Goal: Transaction & Acquisition: Purchase product/service

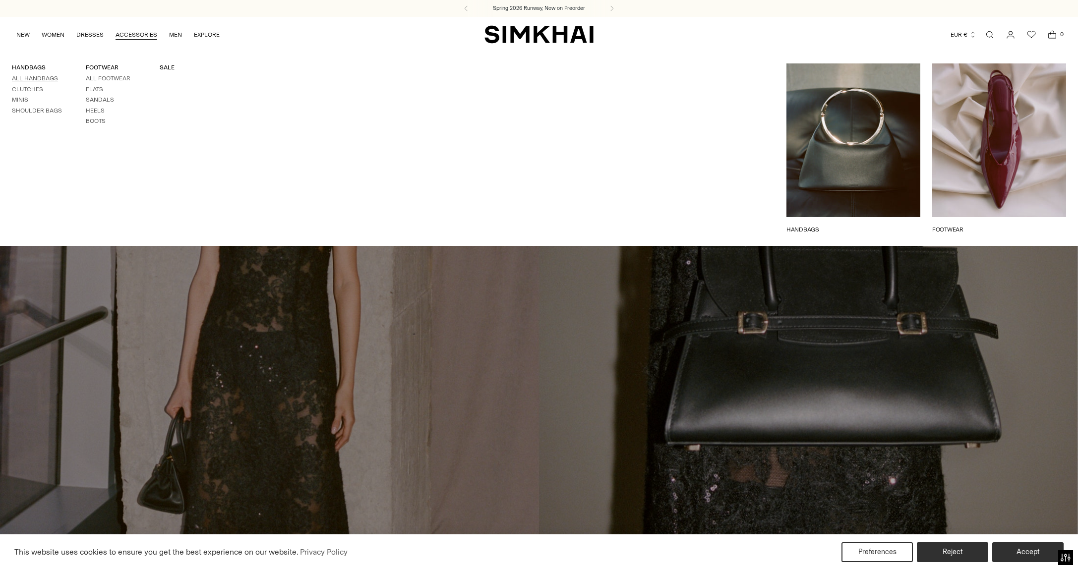
click at [39, 79] on link "All Handbags" at bounding box center [35, 78] width 46 height 7
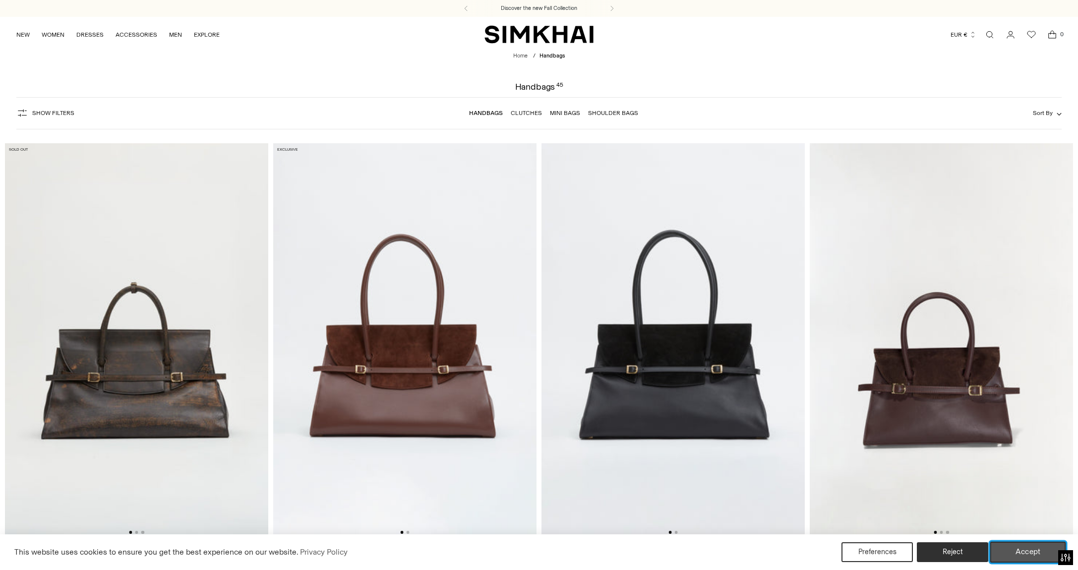
click at [1020, 554] on button "Accept" at bounding box center [1028, 552] width 76 height 21
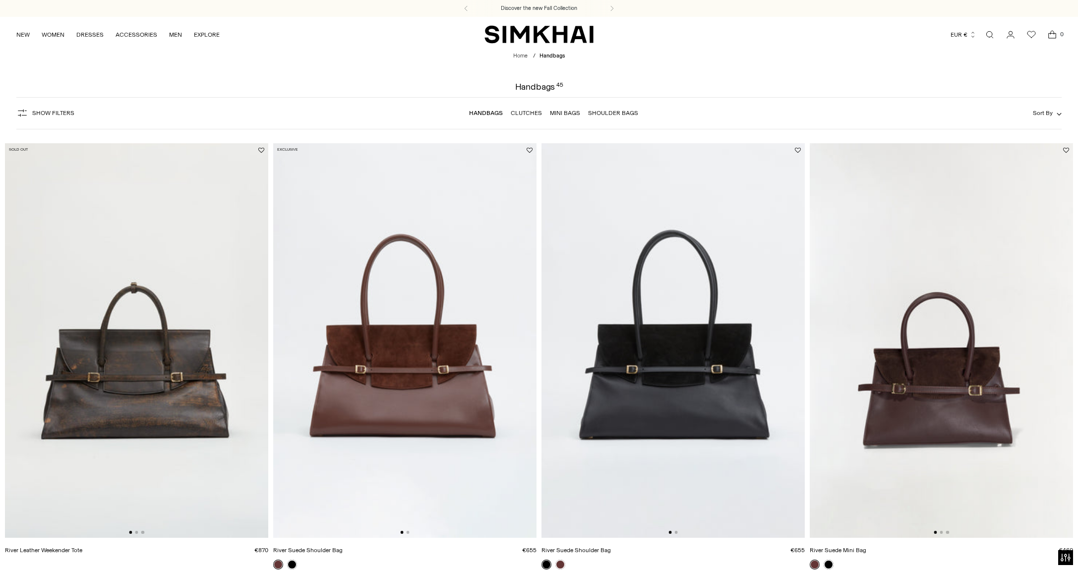
scroll to position [172, 0]
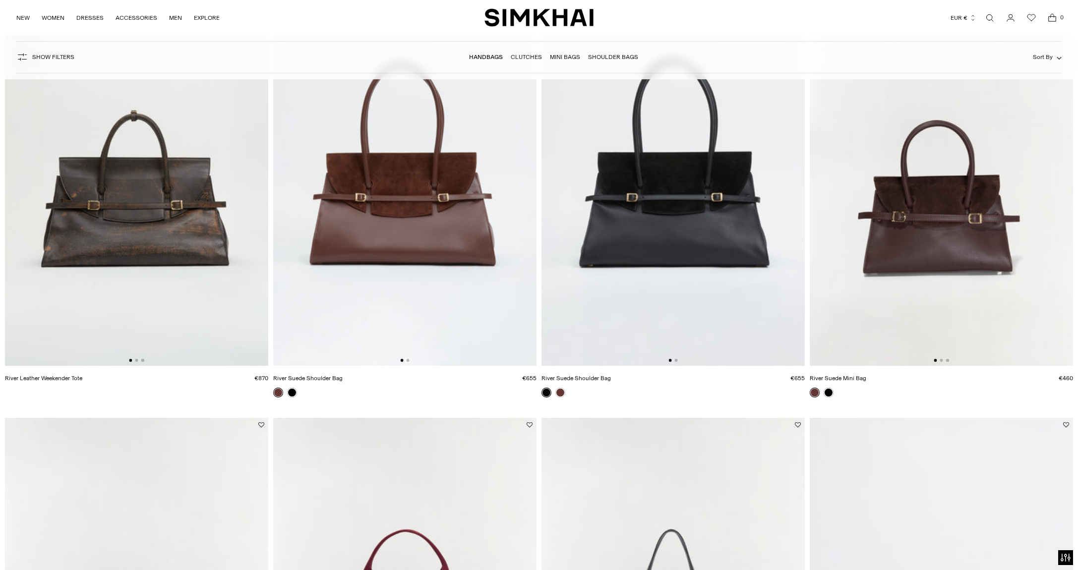
click at [189, 262] on img at bounding box center [136, 168] width 263 height 395
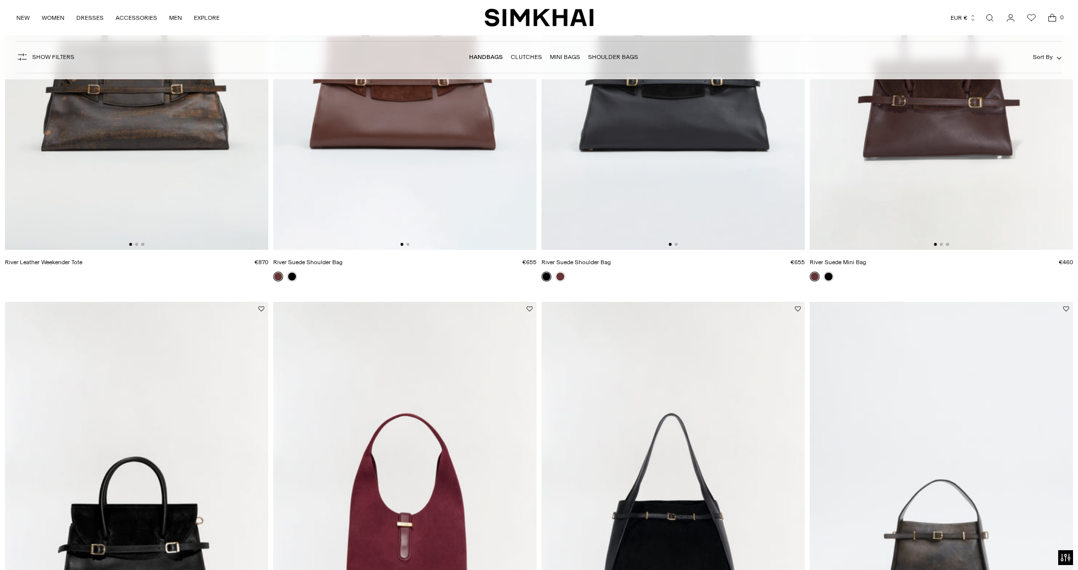
scroll to position [172, 0]
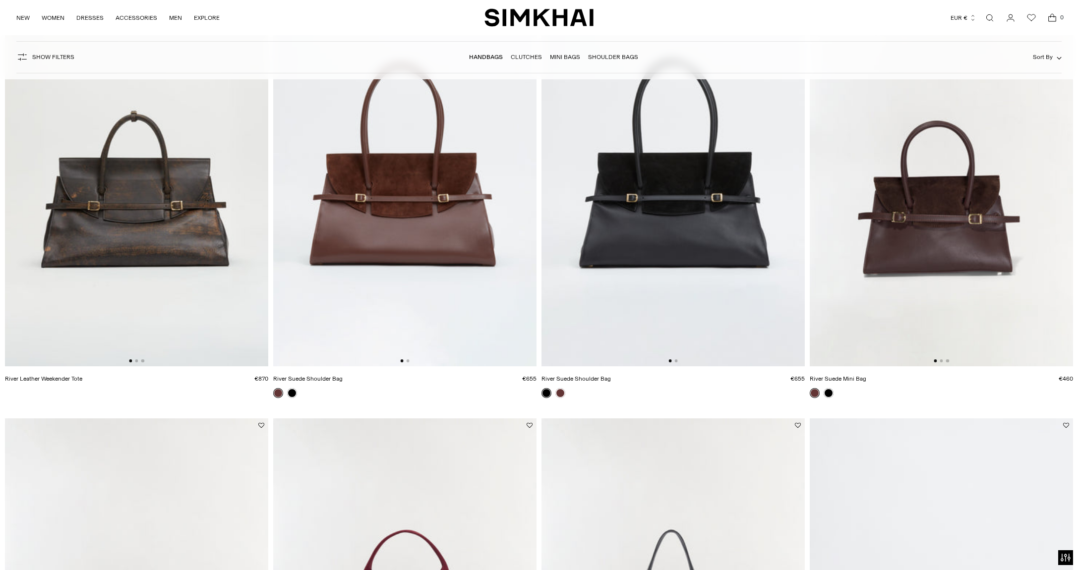
click at [927, 265] on img at bounding box center [941, 169] width 263 height 395
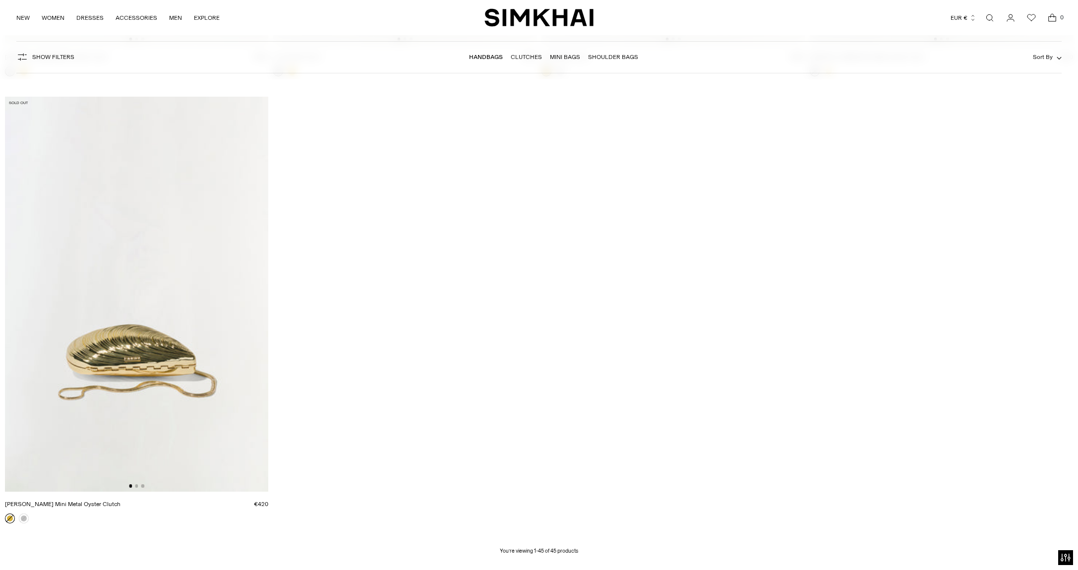
scroll to position [5043, 0]
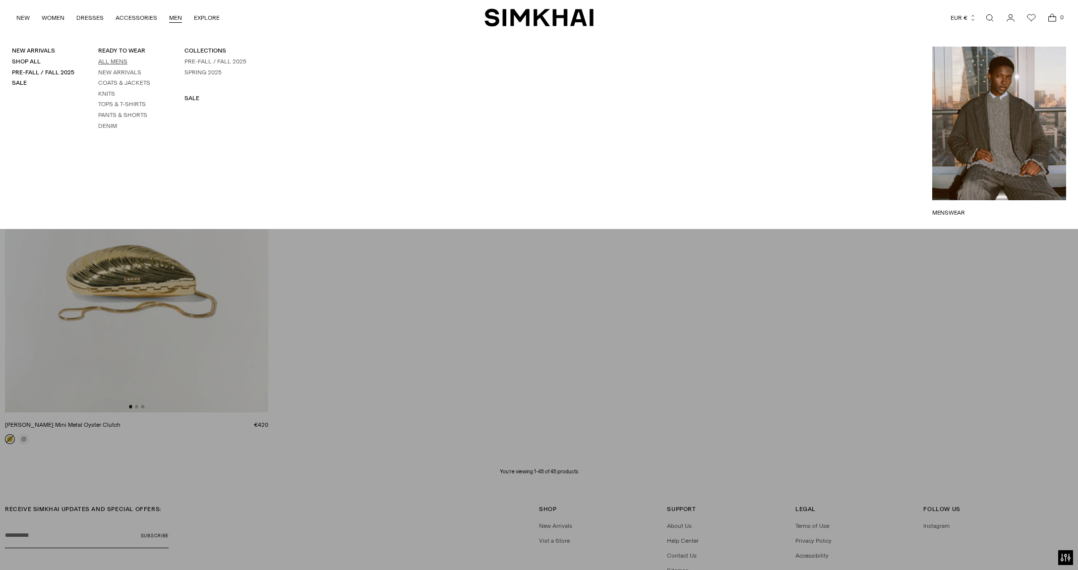
click at [106, 60] on link "All Mens" at bounding box center [112, 61] width 29 height 7
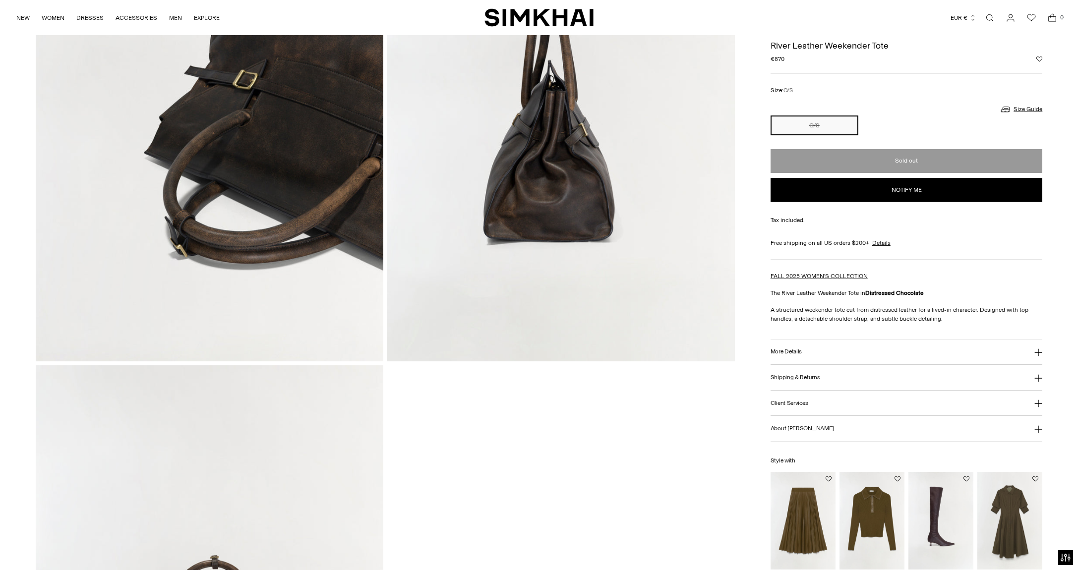
scroll to position [759, 0]
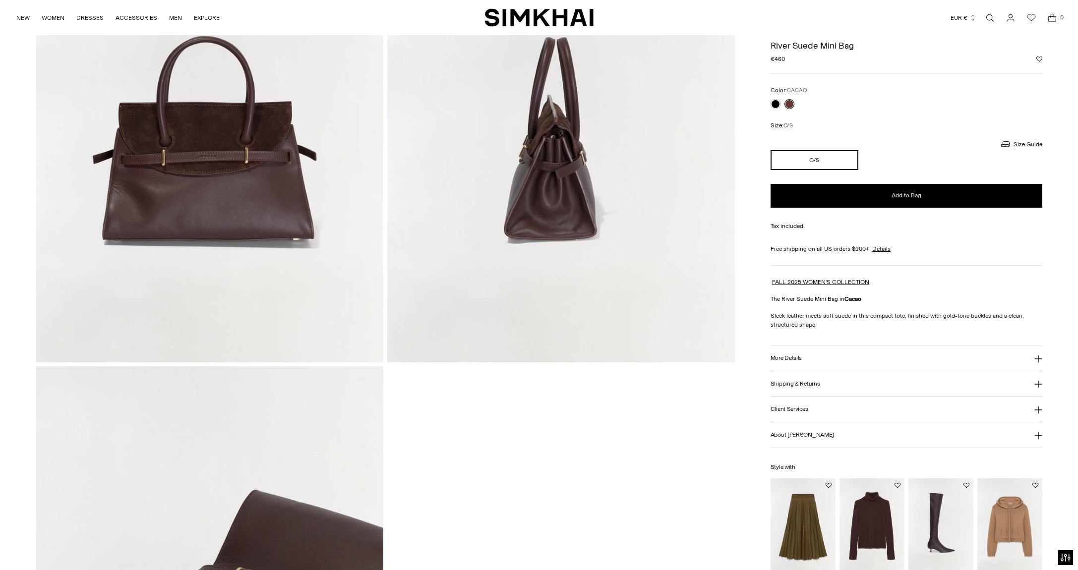
scroll to position [756, 0]
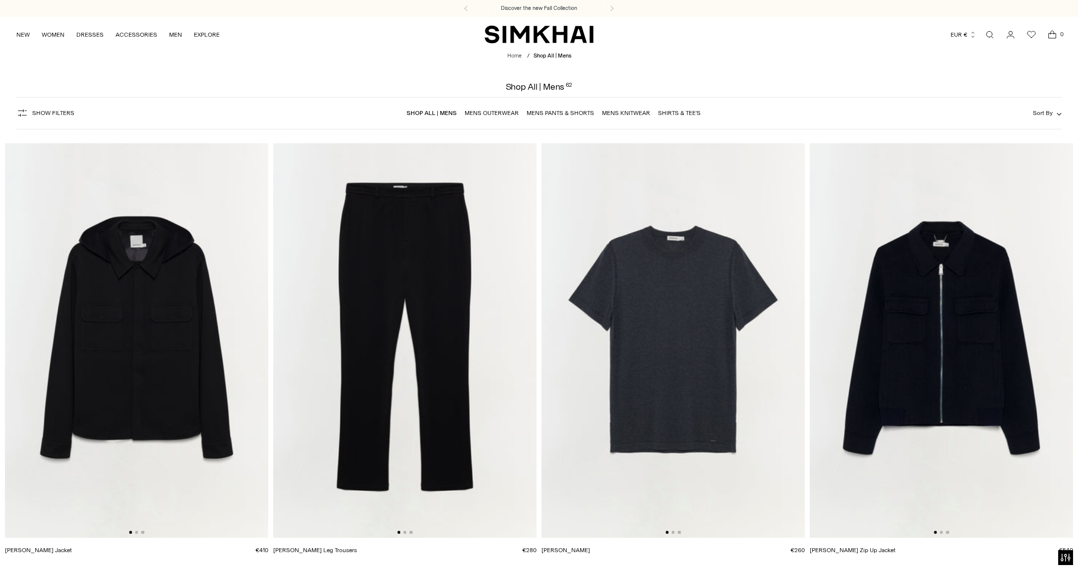
scroll to position [425, 0]
